Goal: Task Accomplishment & Management: Complete application form

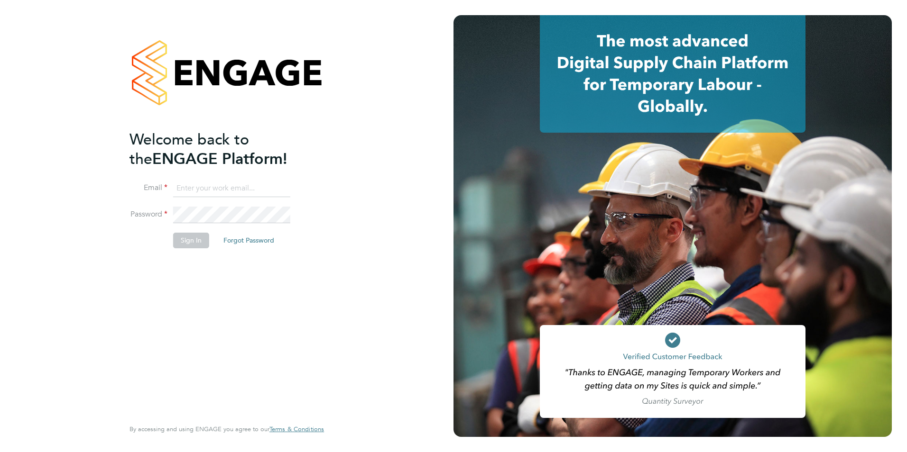
type input "[PERSON_NAME][EMAIL_ADDRESS][DOMAIN_NAME]"
click at [194, 243] on button "Sign In" at bounding box center [191, 240] width 36 height 15
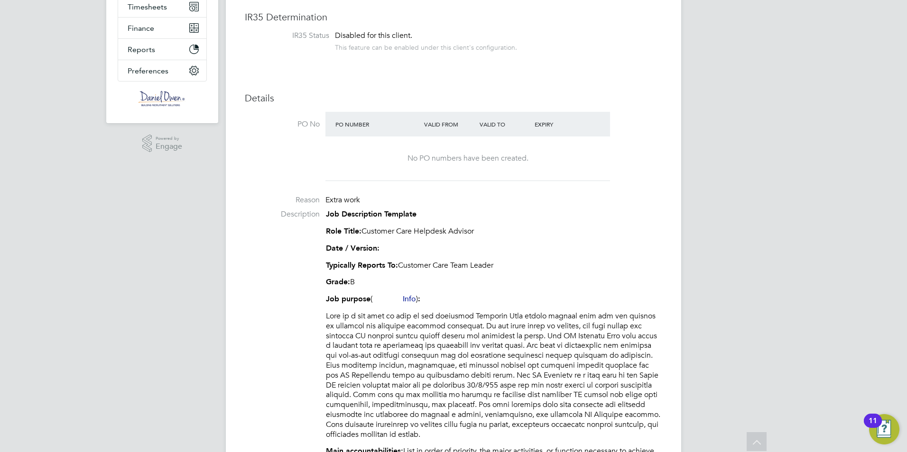
scroll to position [284, 0]
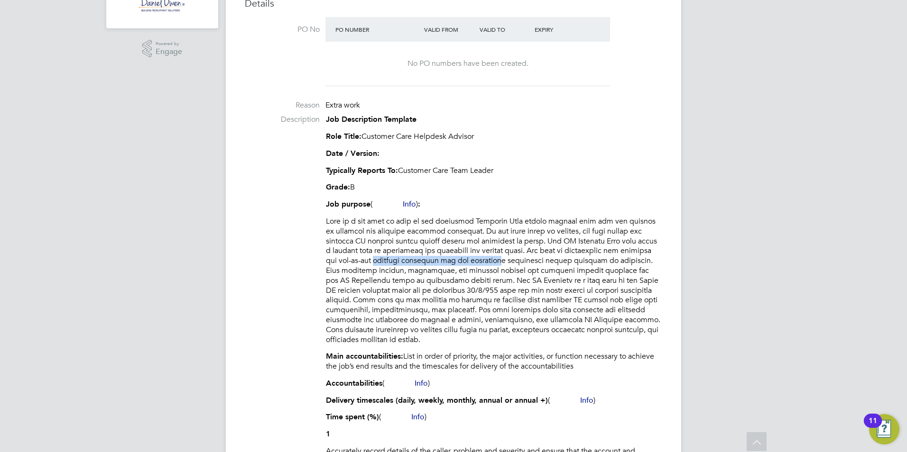
drag, startPoint x: 351, startPoint y: 263, endPoint x: 472, endPoint y: 263, distance: 120.9
click at [472, 263] on p at bounding box center [494, 281] width 336 height 128
click at [595, 264] on p at bounding box center [494, 281] width 336 height 128
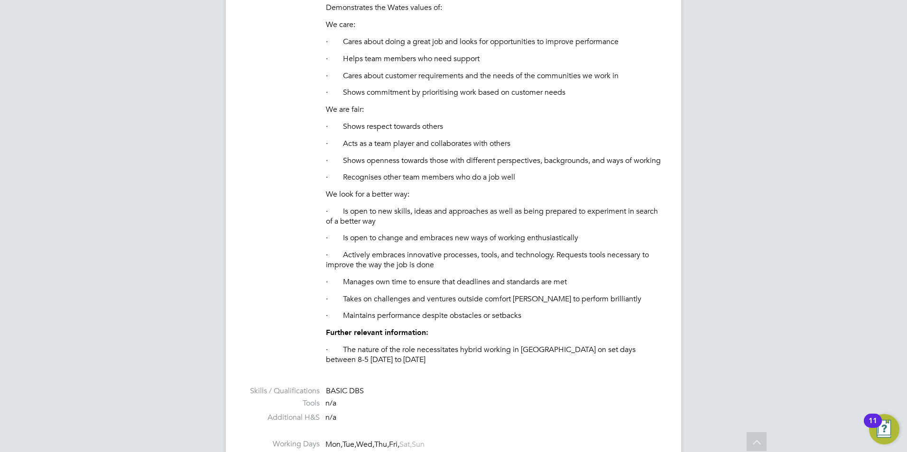
scroll to position [2703, 0]
